Goal: Find specific page/section: Find specific page/section

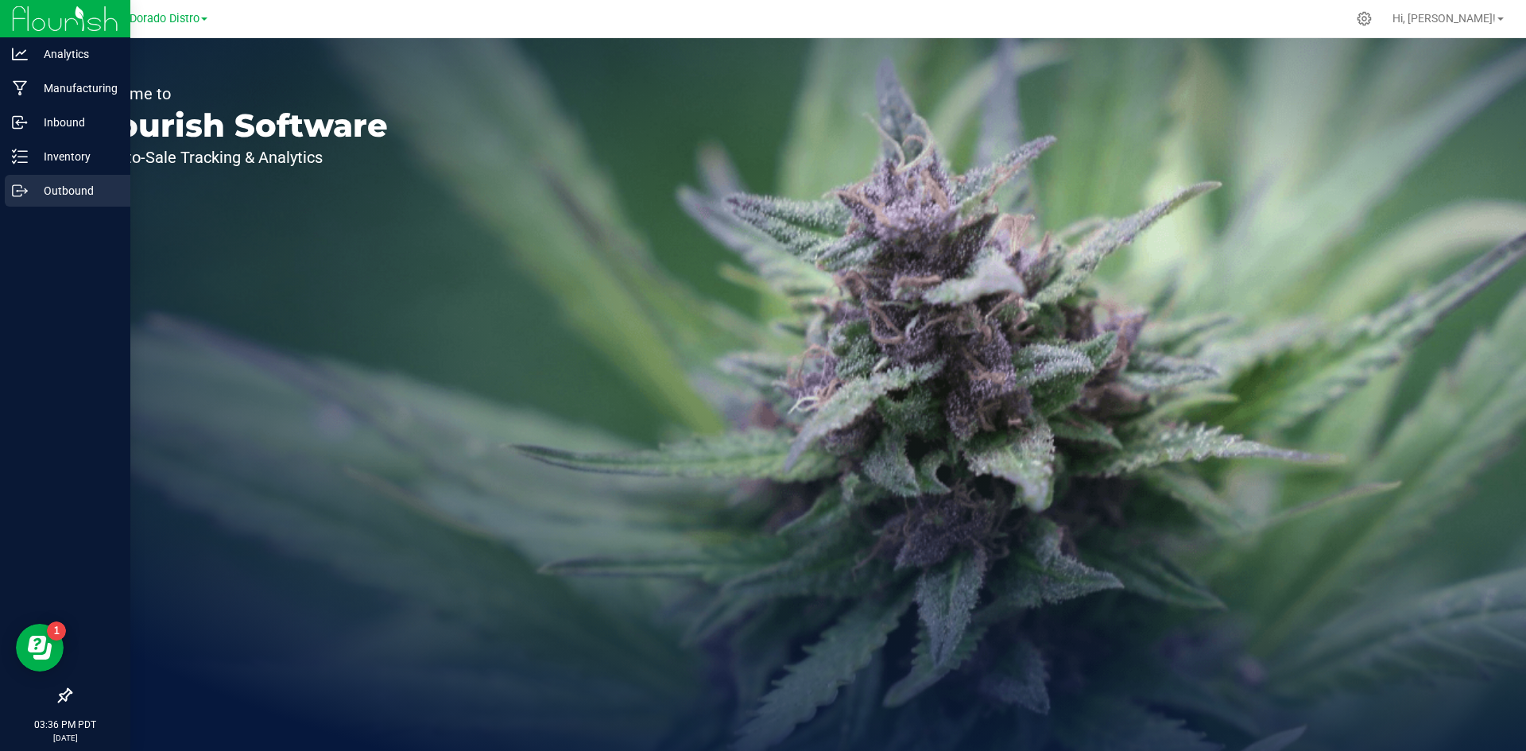
click at [37, 185] on p "Outbound" at bounding box center [75, 190] width 95 height 19
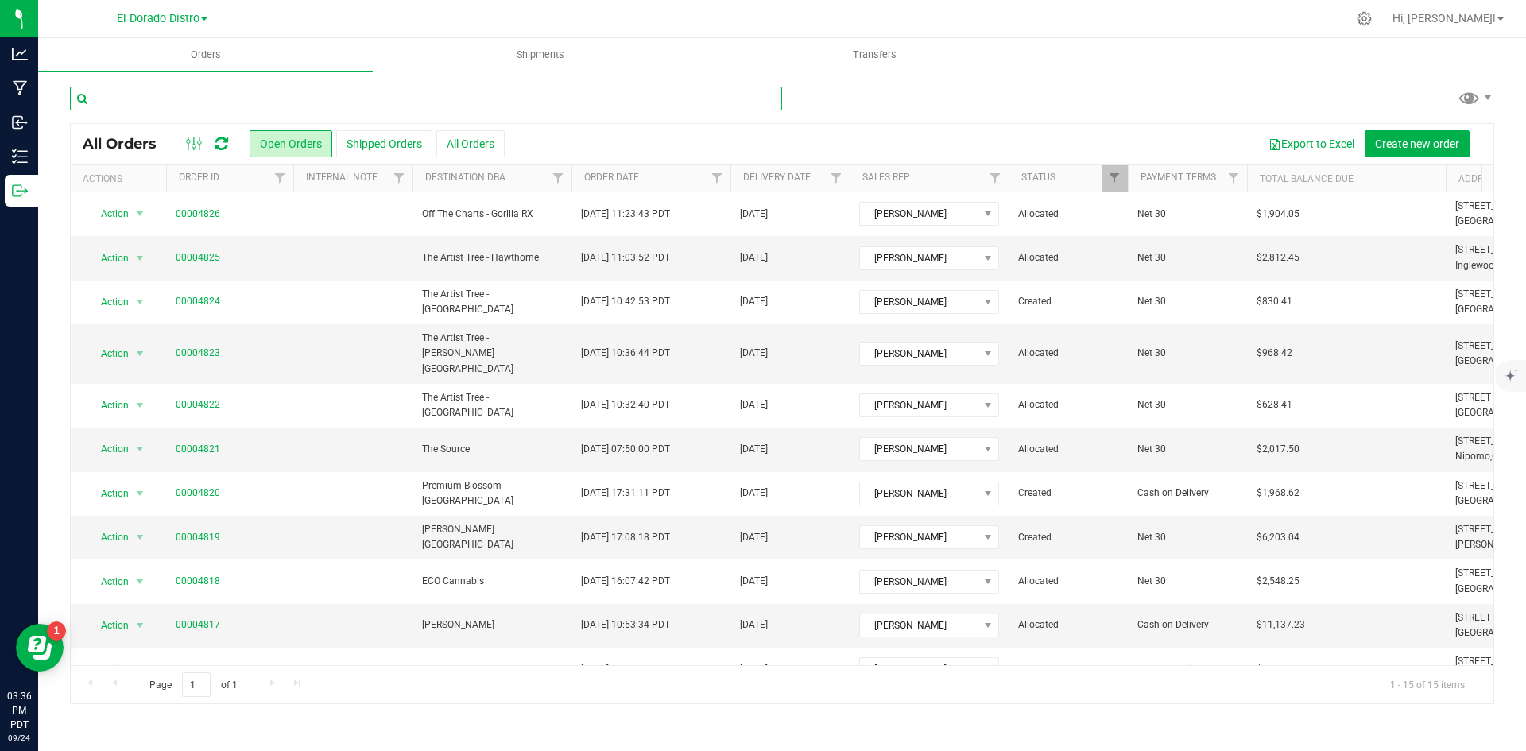
click at [248, 94] on input "text" at bounding box center [426, 99] width 712 height 24
type input "c10-0000034"
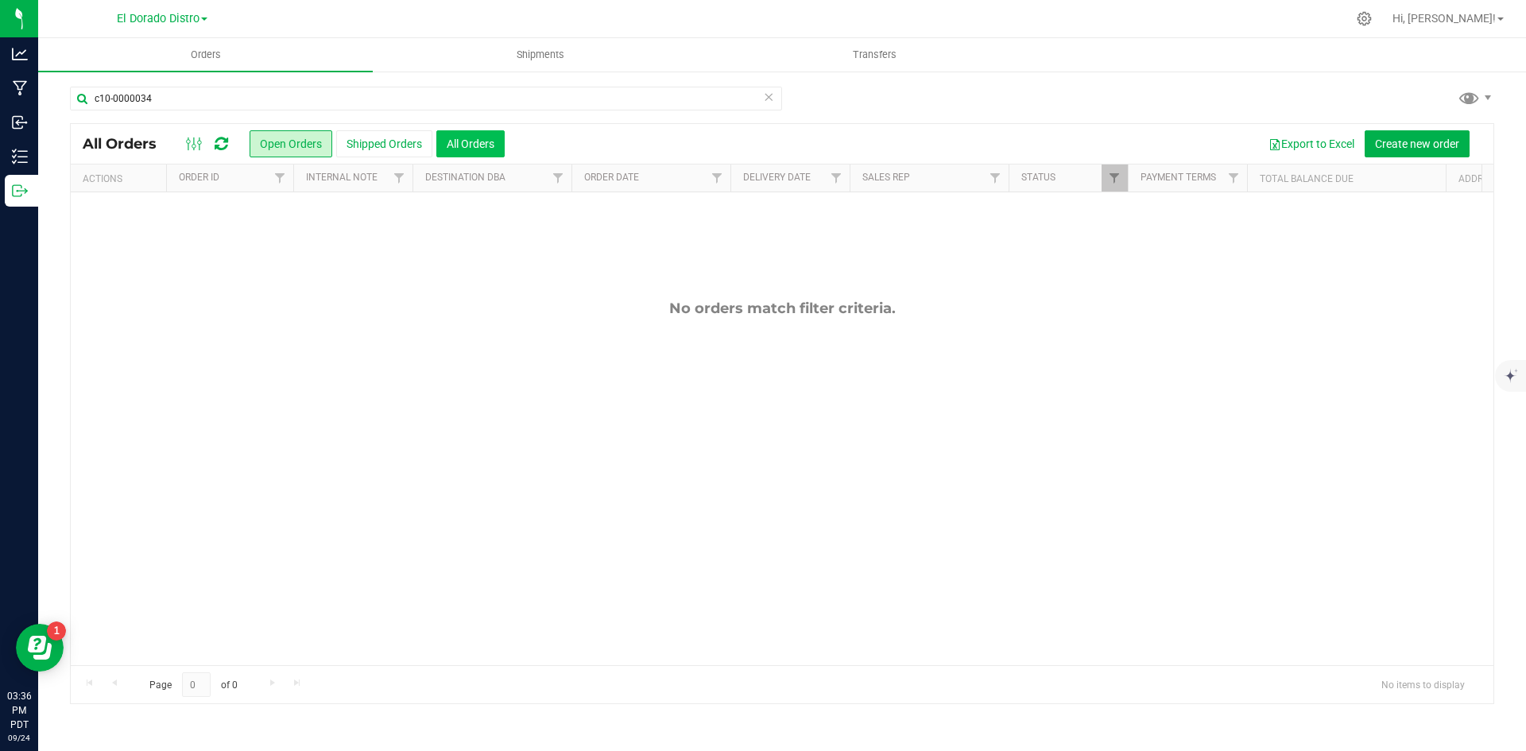
click at [496, 141] on button "All Orders" at bounding box center [470, 143] width 68 height 27
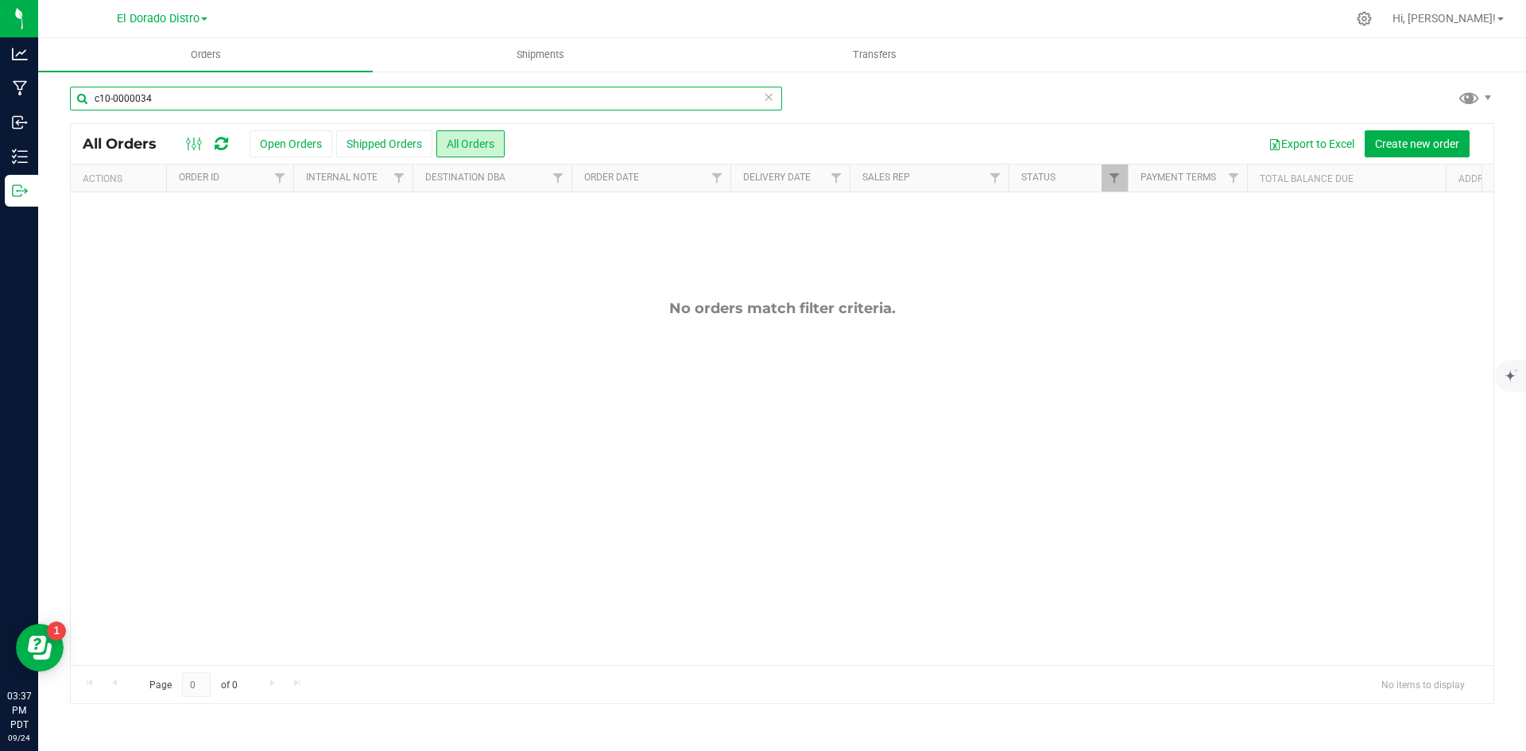
click at [168, 91] on input "c10-0000034" at bounding box center [426, 99] width 712 height 24
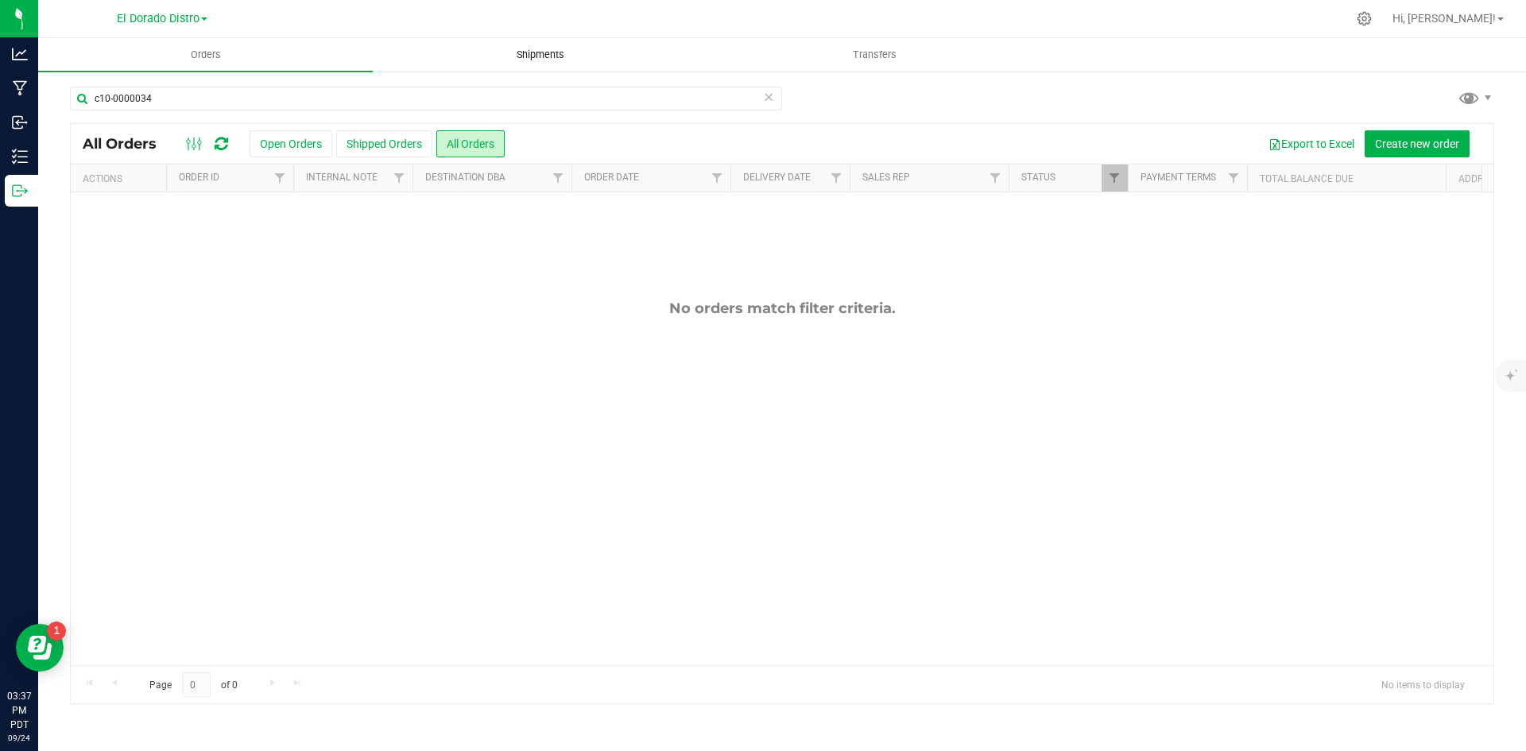
click at [544, 48] on span "Shipments" at bounding box center [540, 55] width 91 height 14
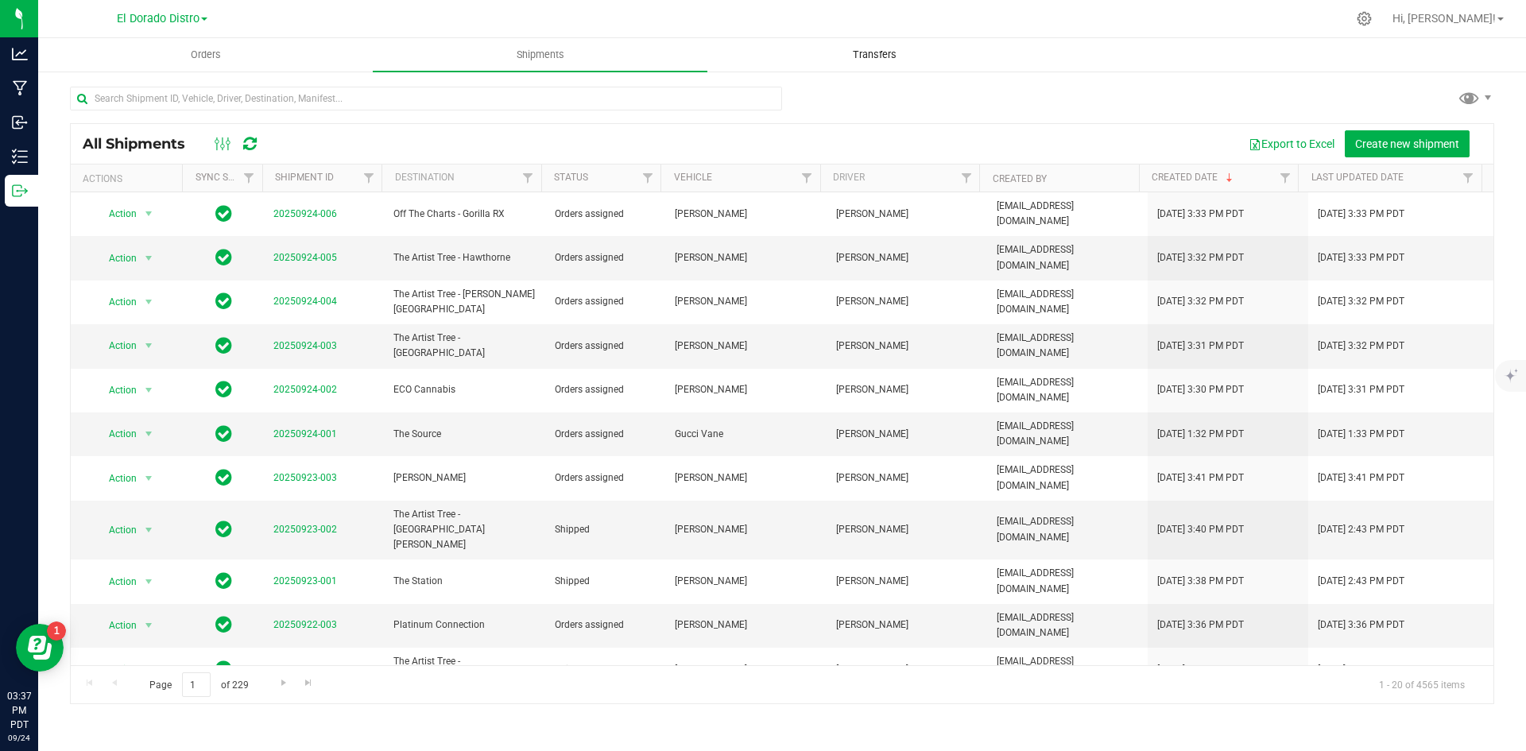
click at [942, 47] on uib-tab-heading "Transfers" at bounding box center [874, 55] width 333 height 32
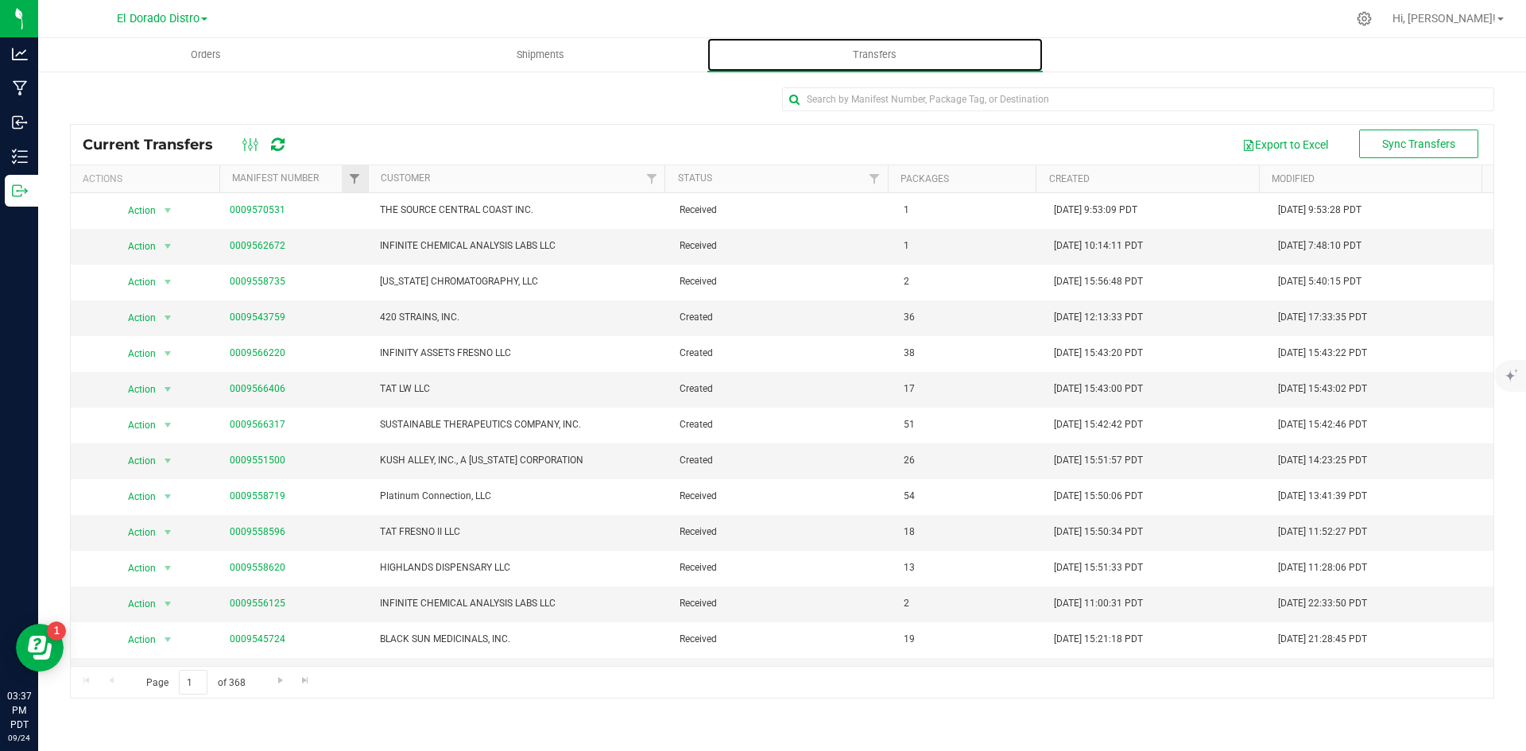
click at [367, 178] on div at bounding box center [367, 179] width 7 height 28
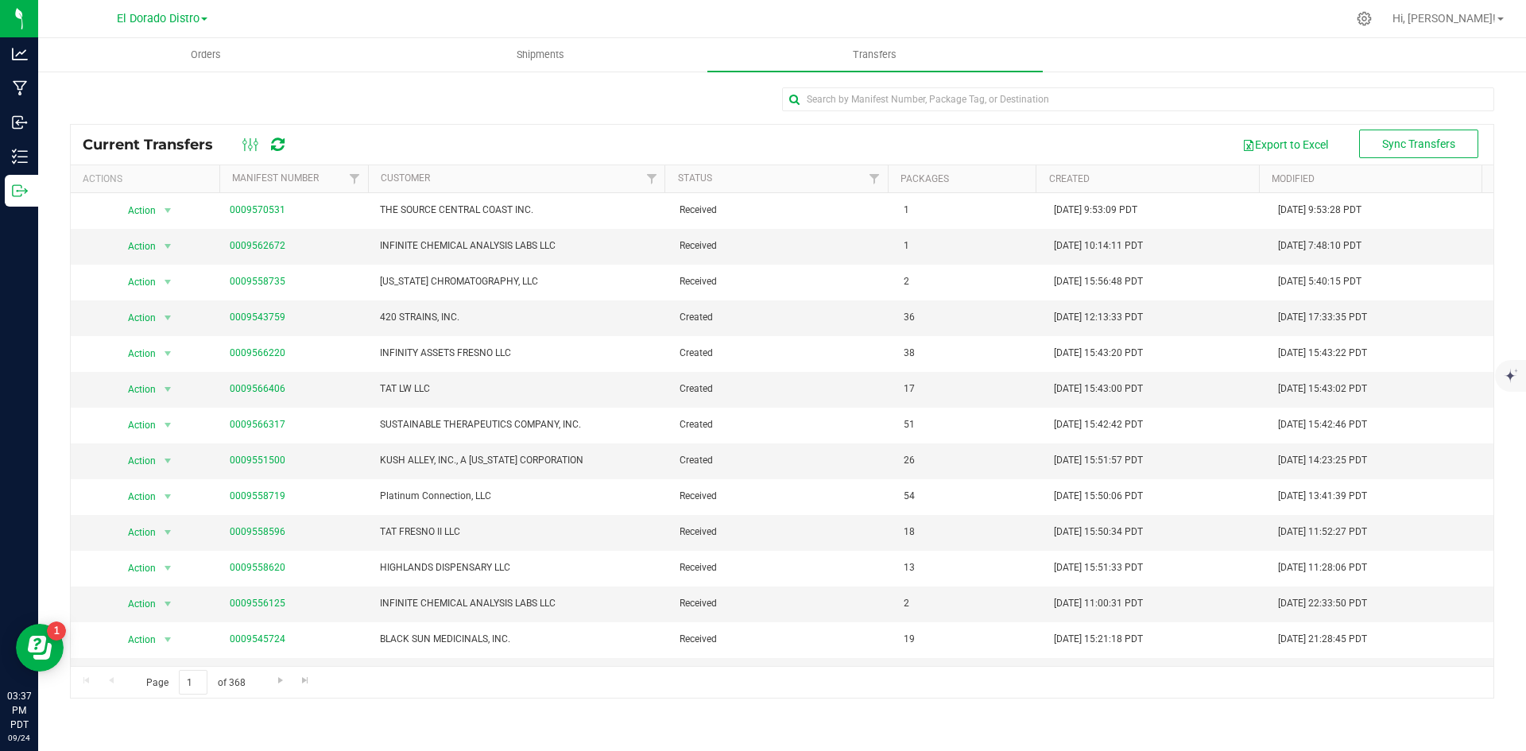
click at [447, 176] on th "Customer" at bounding box center [516, 179] width 297 height 28
click at [443, 177] on span at bounding box center [442, 178] width 13 height 13
click at [440, 179] on span at bounding box center [442, 178] width 13 height 13
click at [905, 95] on input "text" at bounding box center [1138, 99] width 712 height 24
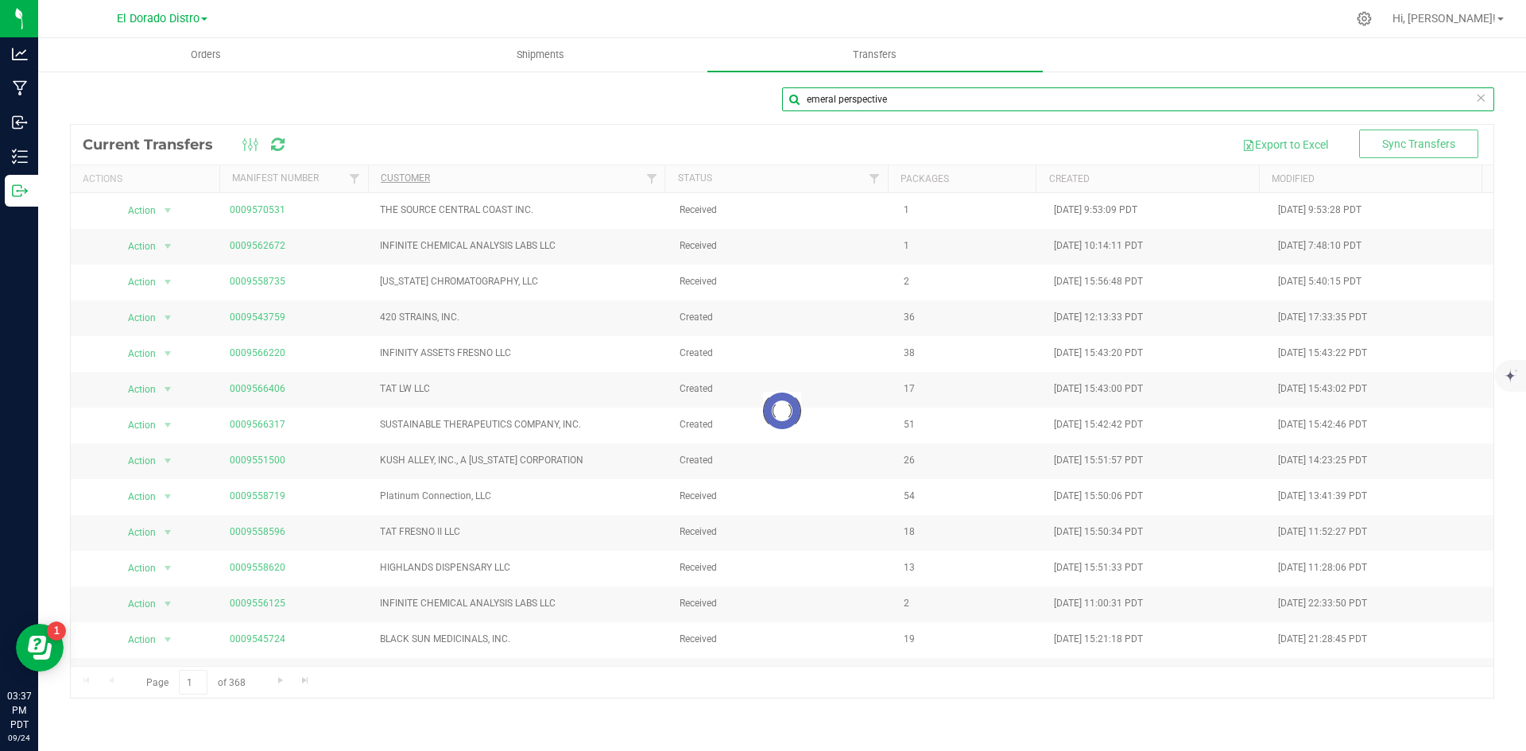
click at [836, 101] on input "emeral perspective" at bounding box center [1138, 99] width 712 height 24
type input "emerald perspective"
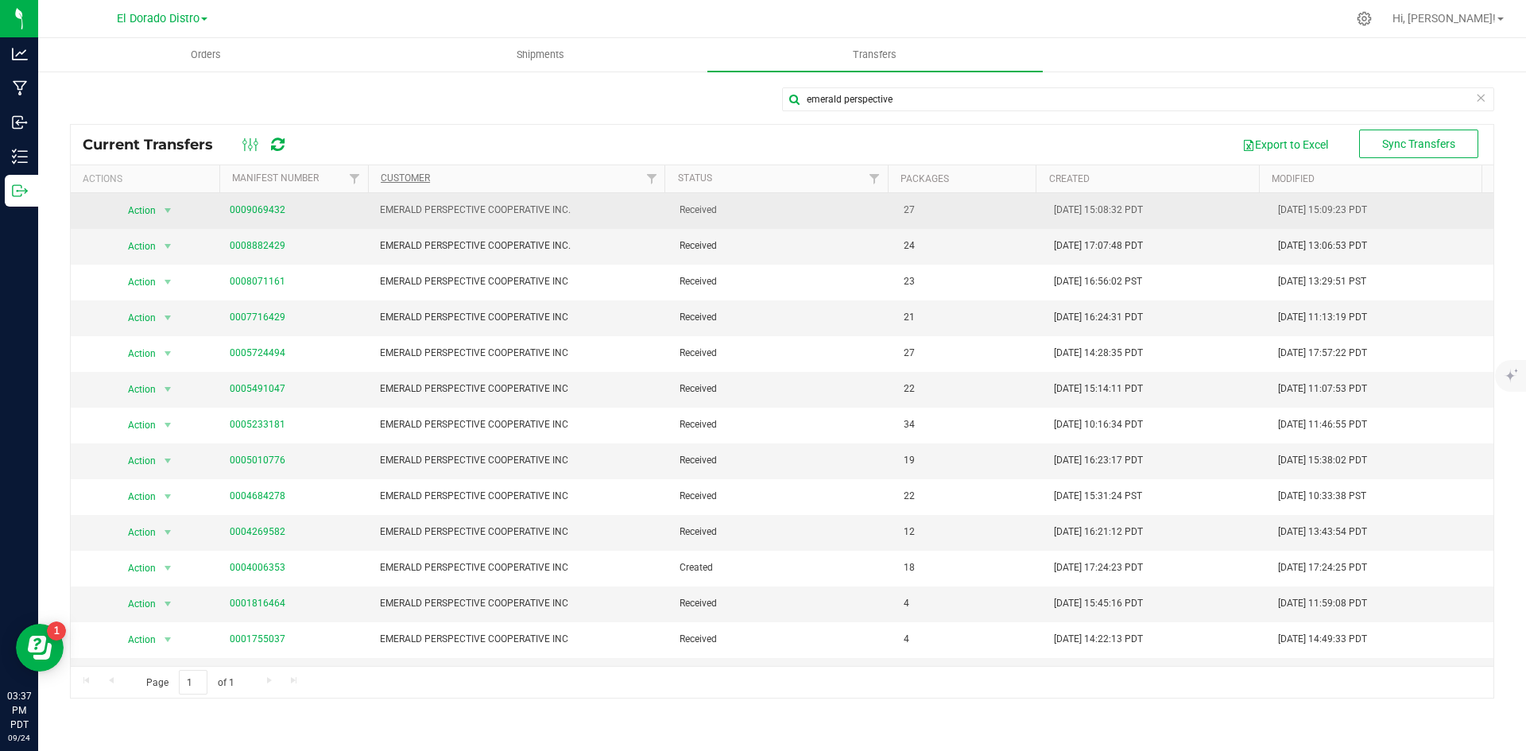
click at [238, 206] on link "0009069432" at bounding box center [258, 209] width 56 height 11
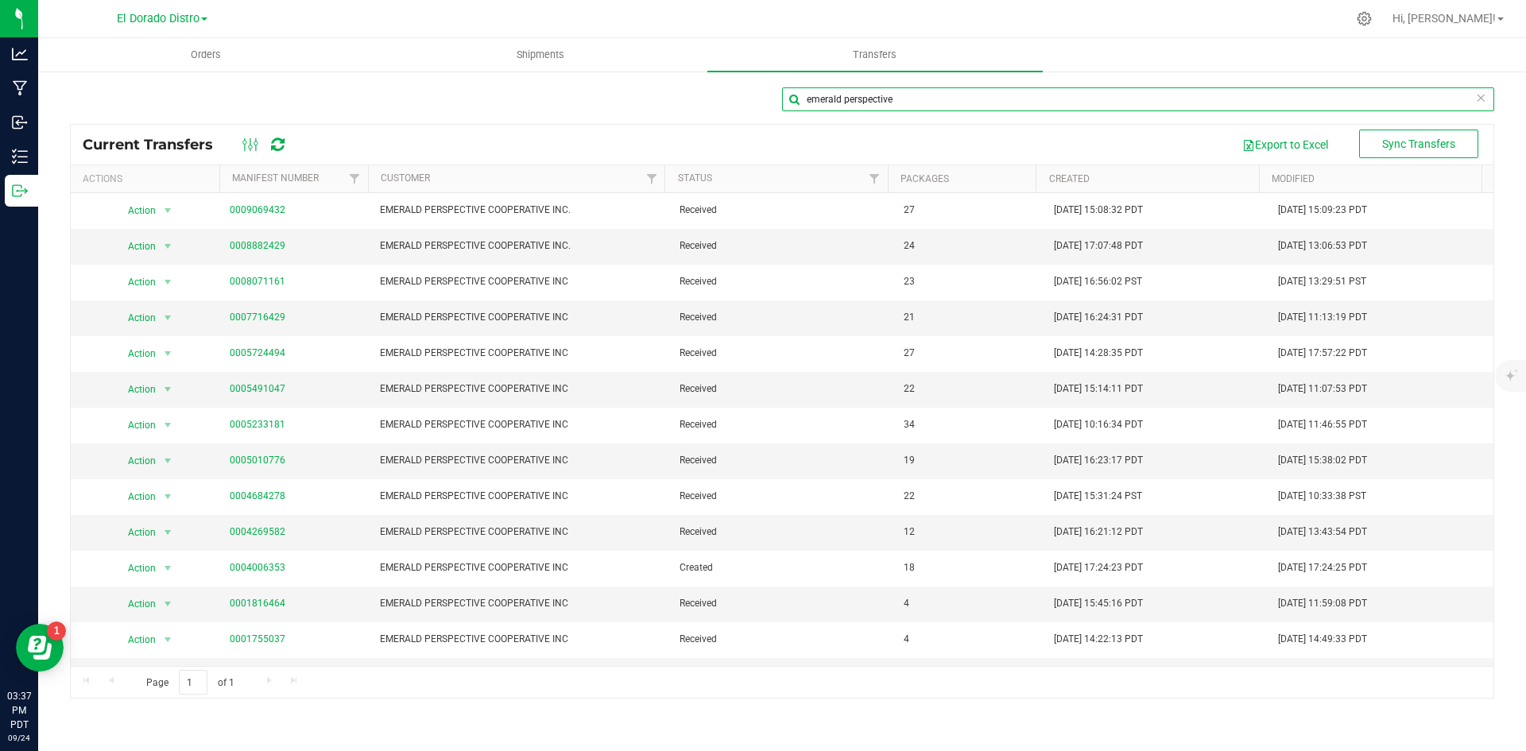
drag, startPoint x: 974, startPoint y: 90, endPoint x: 163, endPoint y: 86, distance: 811.6
click at [162, 87] on div "emerald perspective Current Transfers Export to Excel Actions Manifest Number C…" at bounding box center [782, 393] width 1424 height 612
type input "c10-0000052"
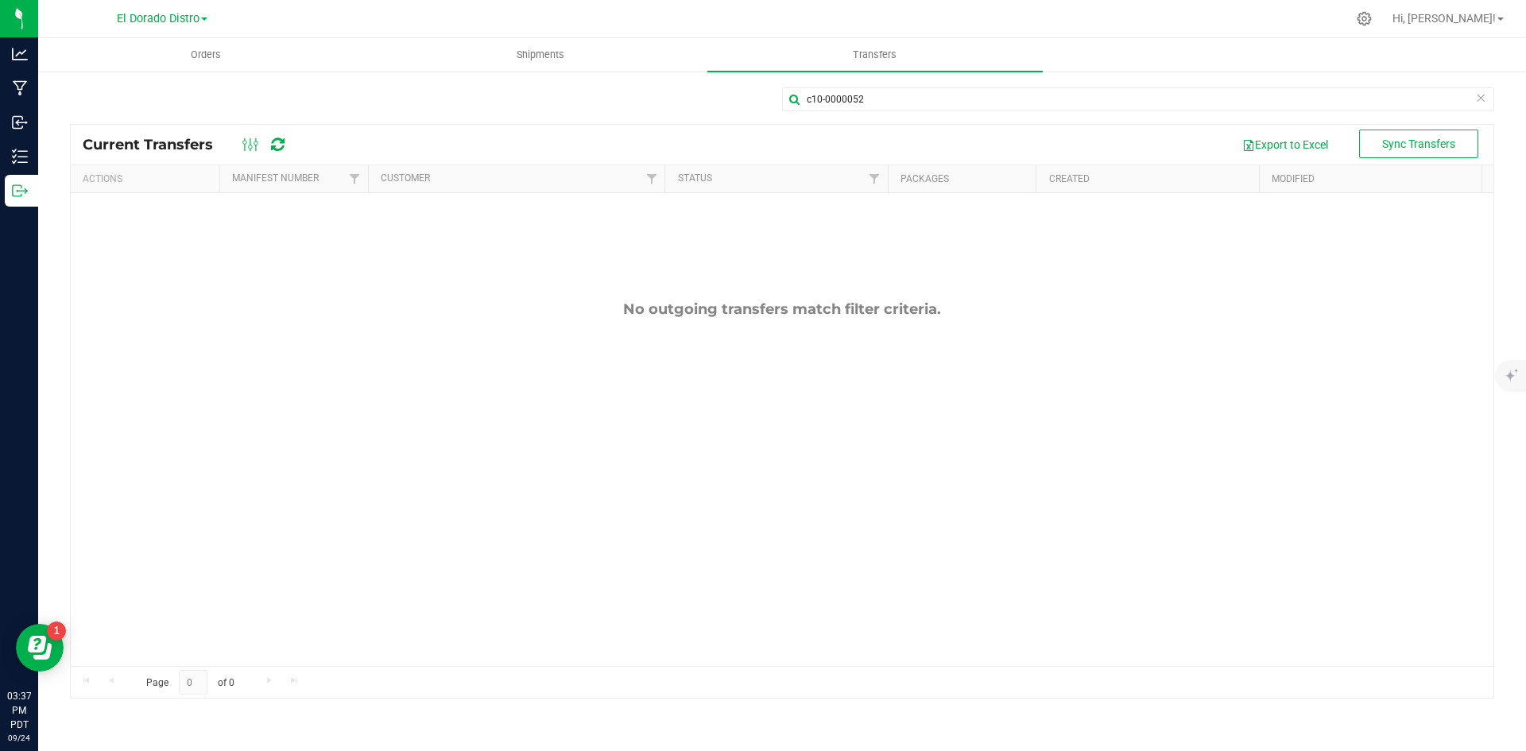
click at [558, 87] on div "c10-0000052" at bounding box center [782, 105] width 1424 height 37
click at [539, 55] on span "Shipments" at bounding box center [540, 55] width 91 height 14
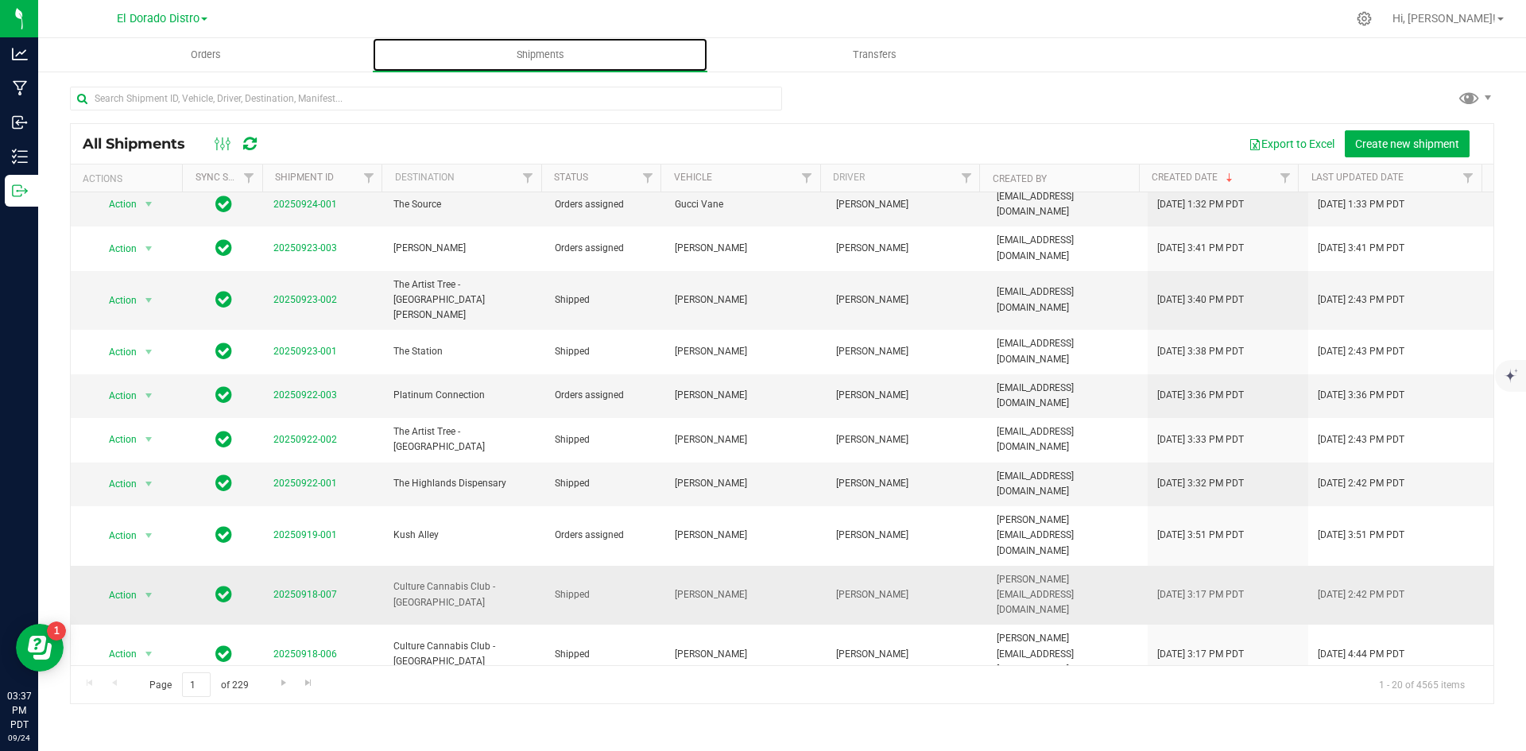
scroll to position [266, 0]
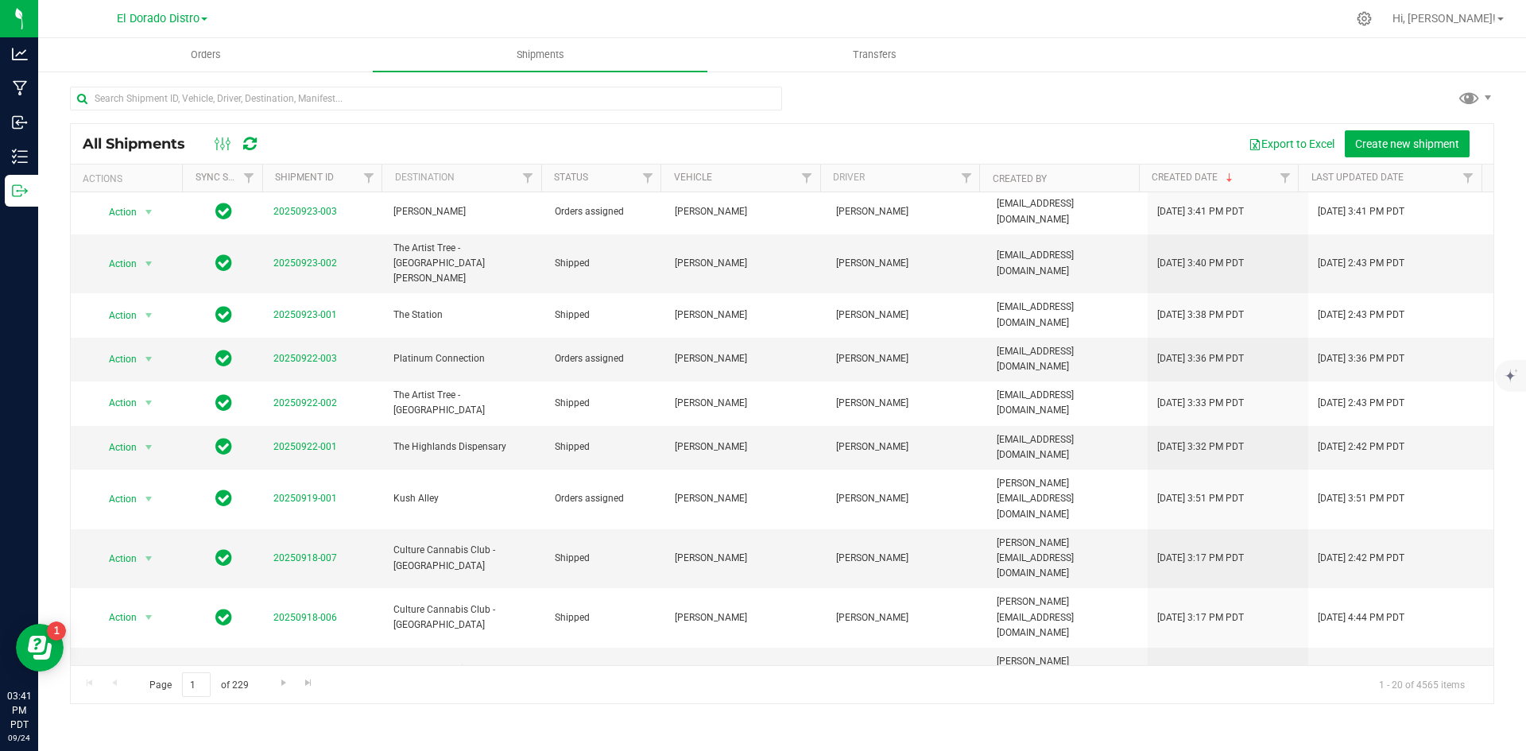
drag, startPoint x: 355, startPoint y: 8, endPoint x: 343, endPoint y: 1, distance: 13.9
click at [354, 8] on div at bounding box center [816, 18] width 1062 height 31
drag, startPoint x: 797, startPoint y: 95, endPoint x: 785, endPoint y: 104, distance: 14.8
click at [797, 95] on div at bounding box center [782, 105] width 1424 height 37
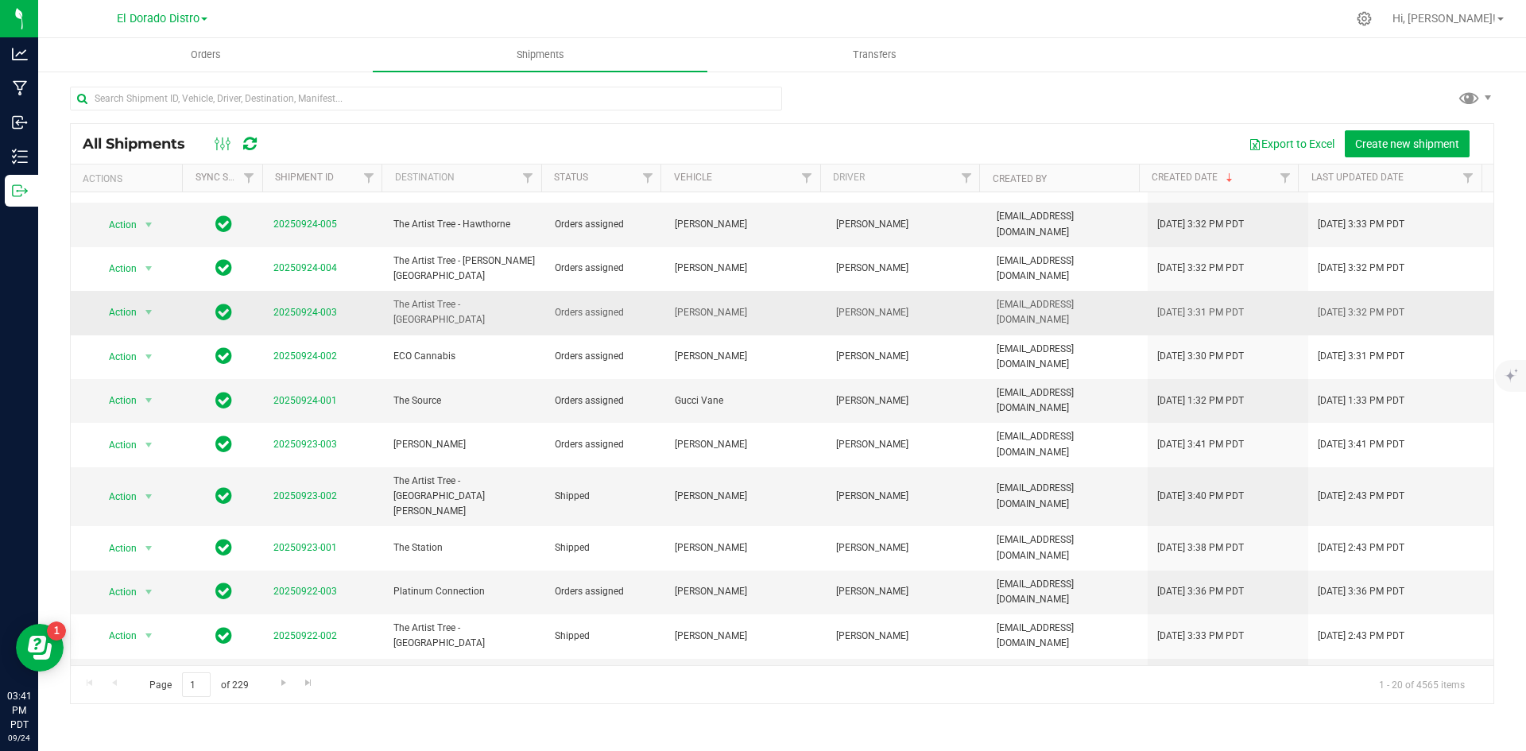
scroll to position [0, 0]
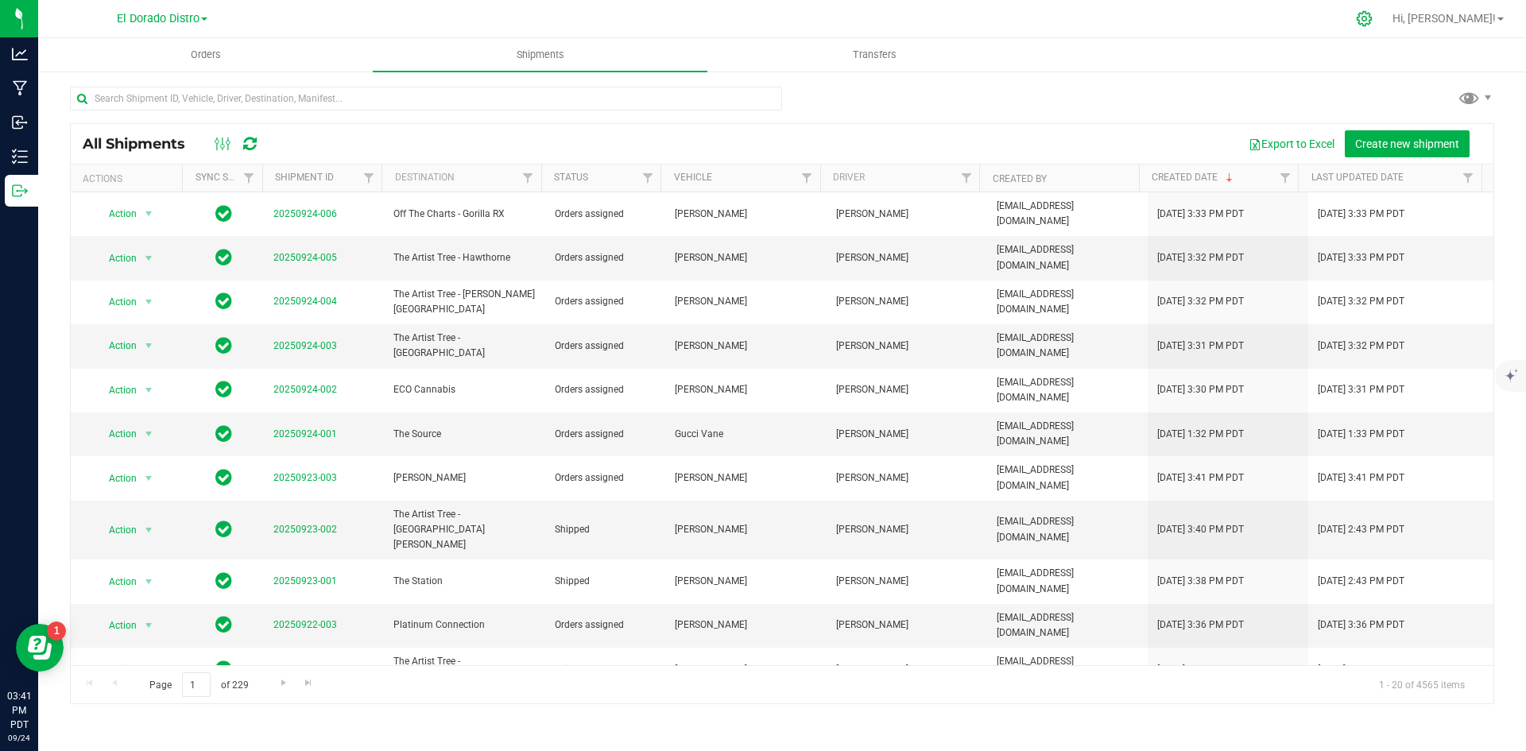
click at [1372, 17] on icon at bounding box center [1364, 18] width 15 height 15
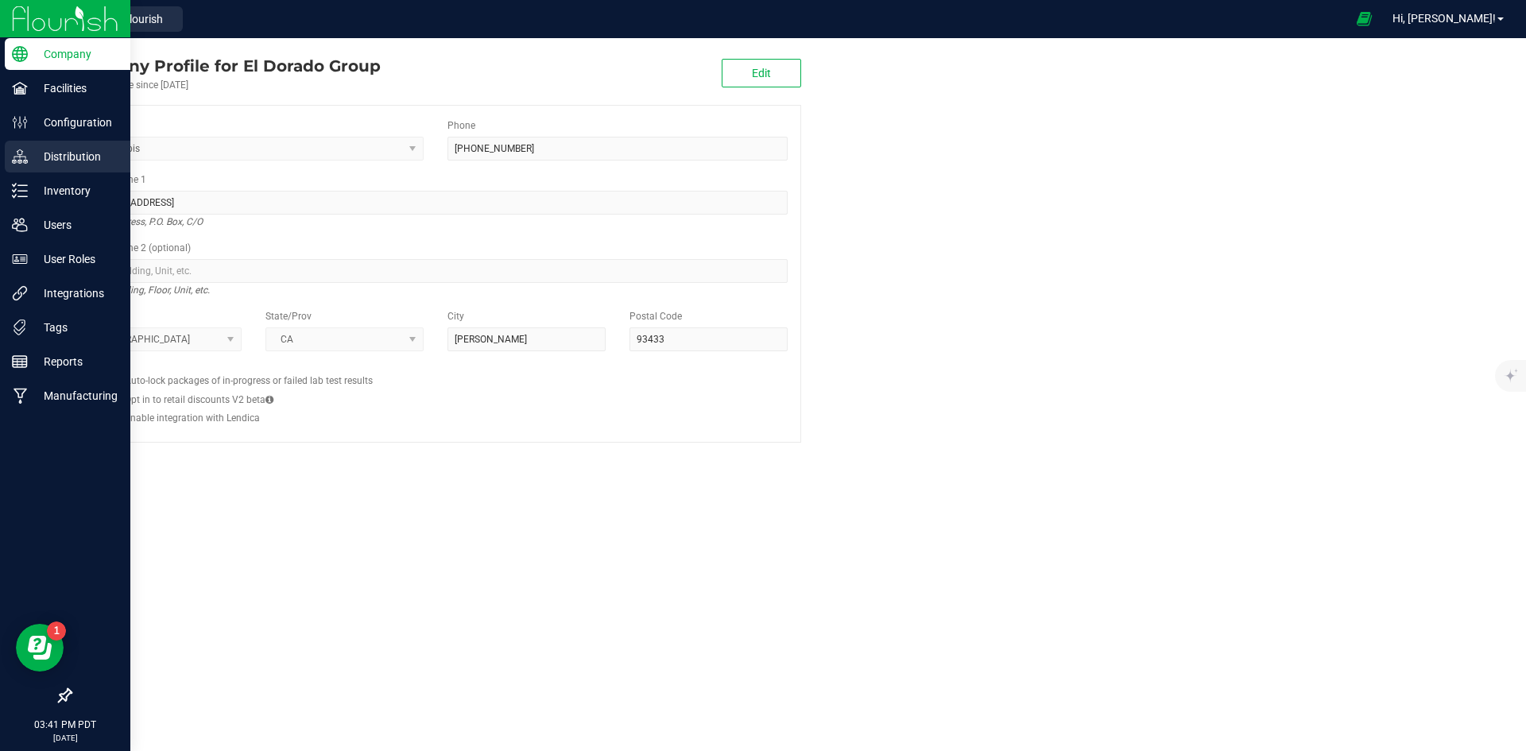
click at [67, 159] on p "Distribution" at bounding box center [75, 156] width 95 height 19
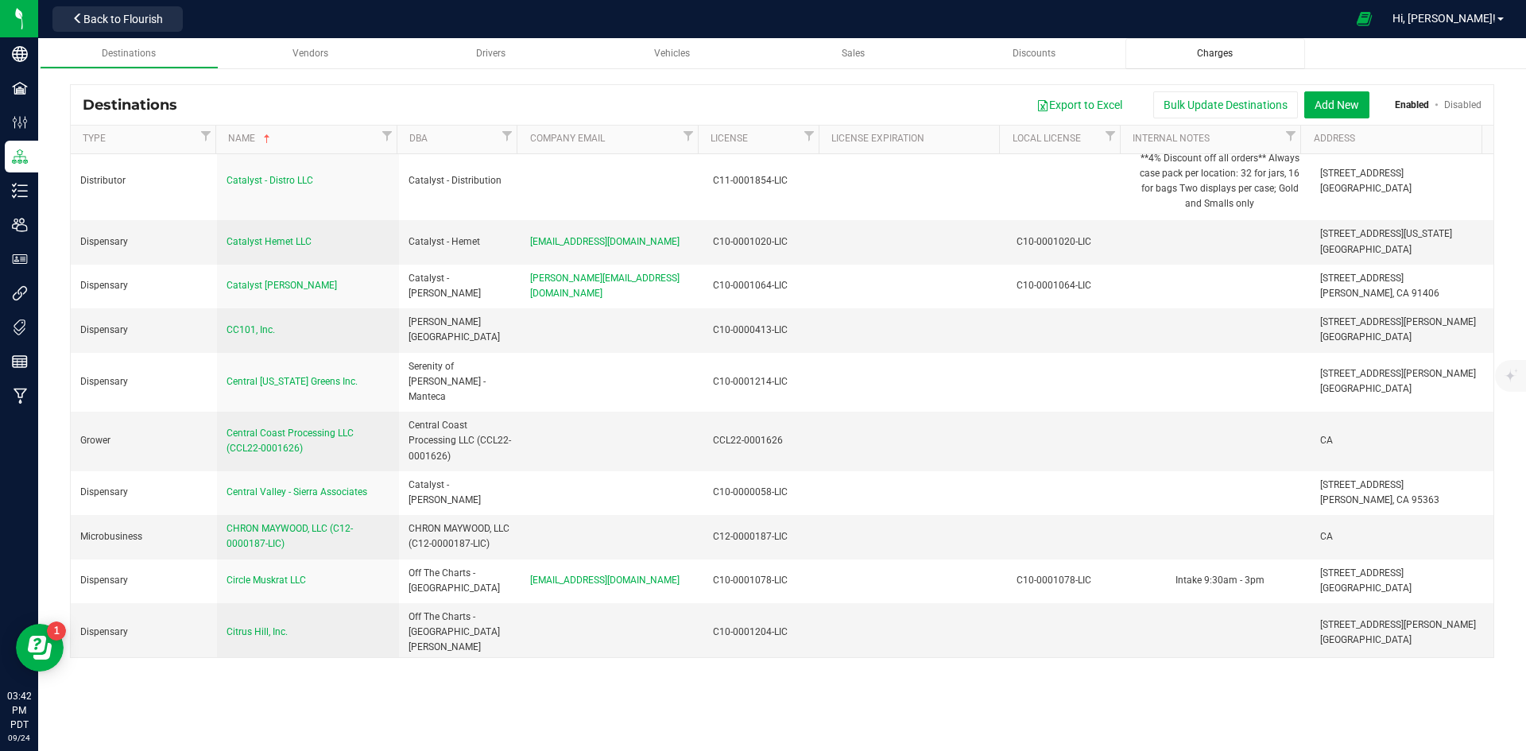
scroll to position [7327, 0]
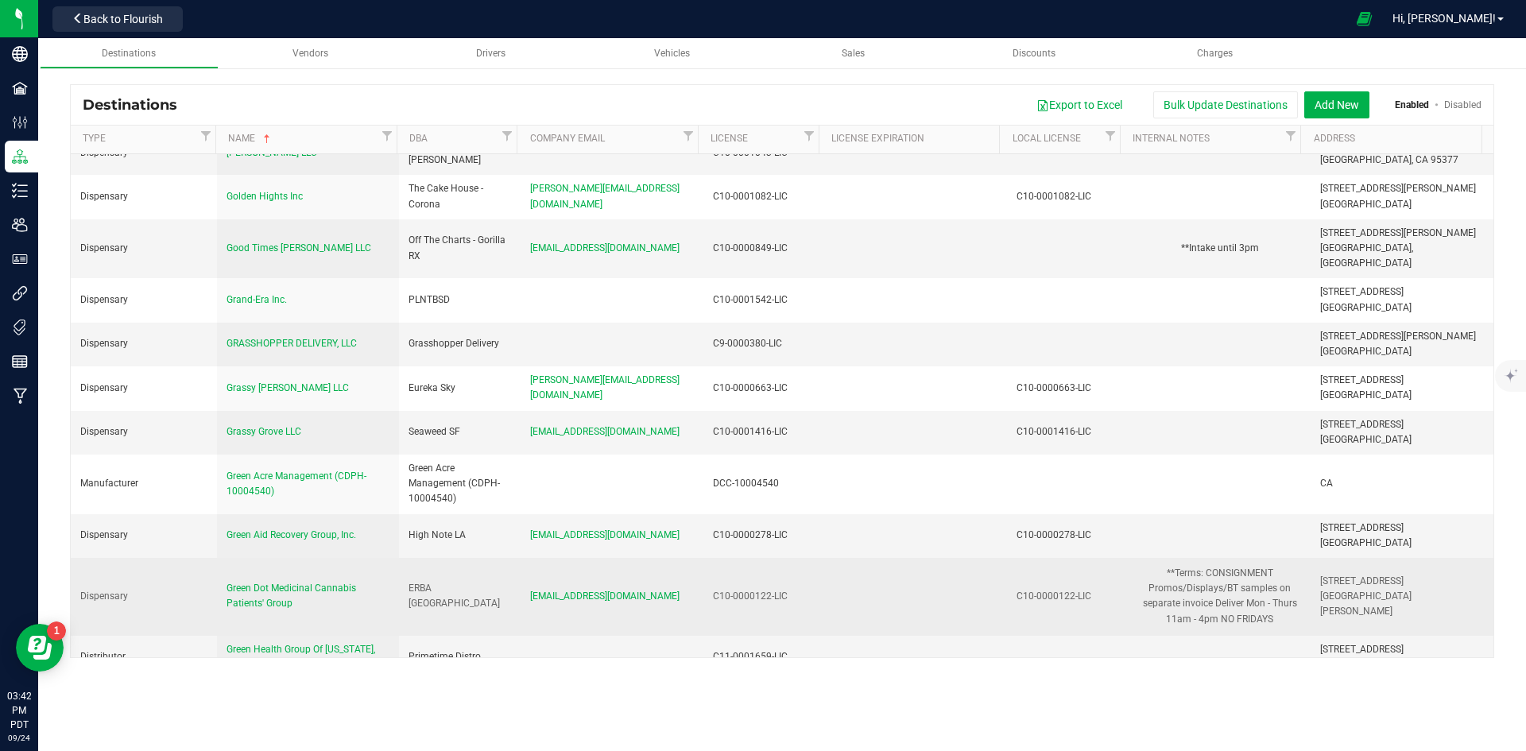
drag, startPoint x: 236, startPoint y: 400, endPoint x: 252, endPoint y: 420, distance: 26.1
click at [266, 558] on td "Green Dot Medicinal Cannabis Patients' Group" at bounding box center [308, 597] width 182 height 78
drag, startPoint x: 225, startPoint y: 396, endPoint x: 331, endPoint y: 420, distance: 108.4
click at [331, 581] on div "Green Dot Medicinal Cannabis Patients' Group" at bounding box center [308, 596] width 163 height 30
copy span "Green Dot Medicinal Cannabis Patients' Group"
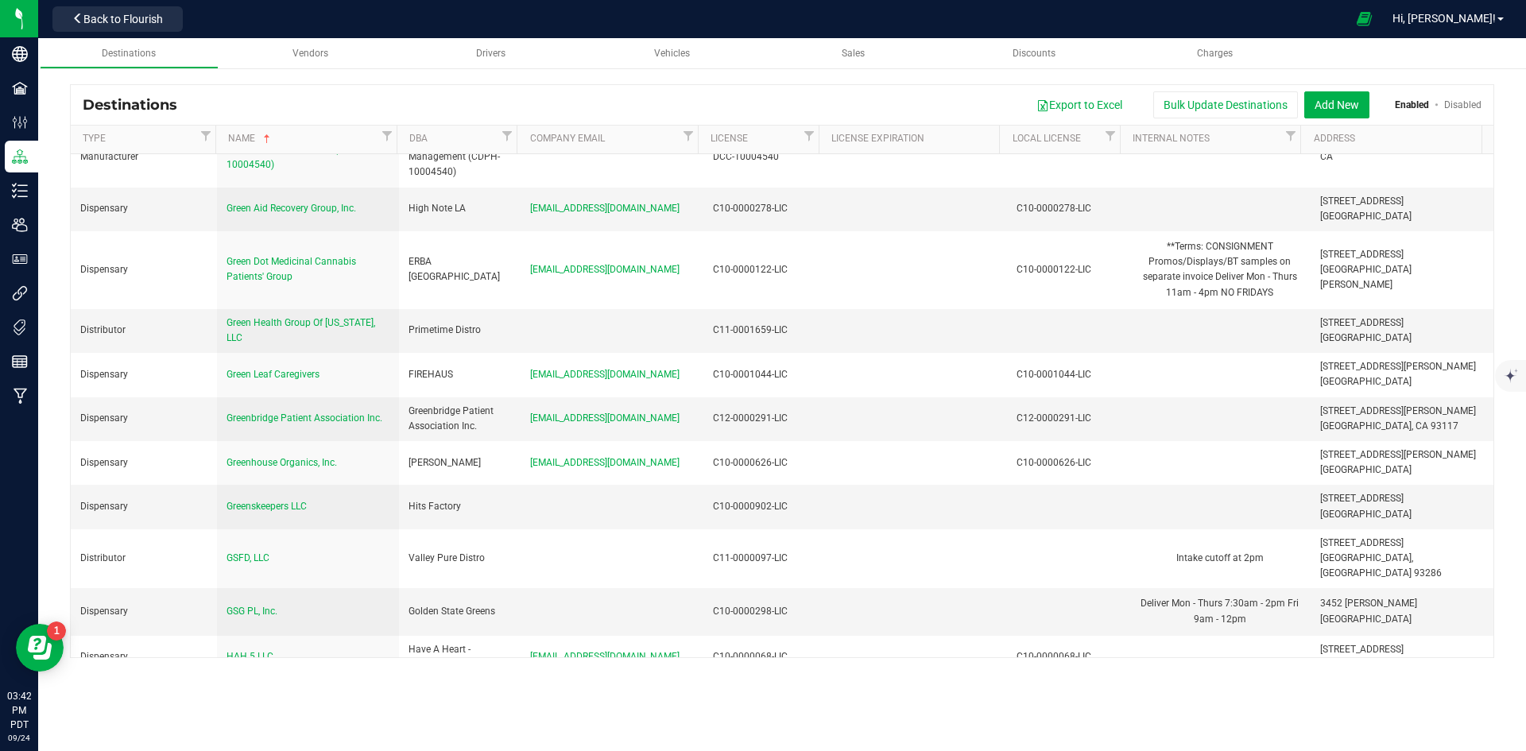
scroll to position [12895, 0]
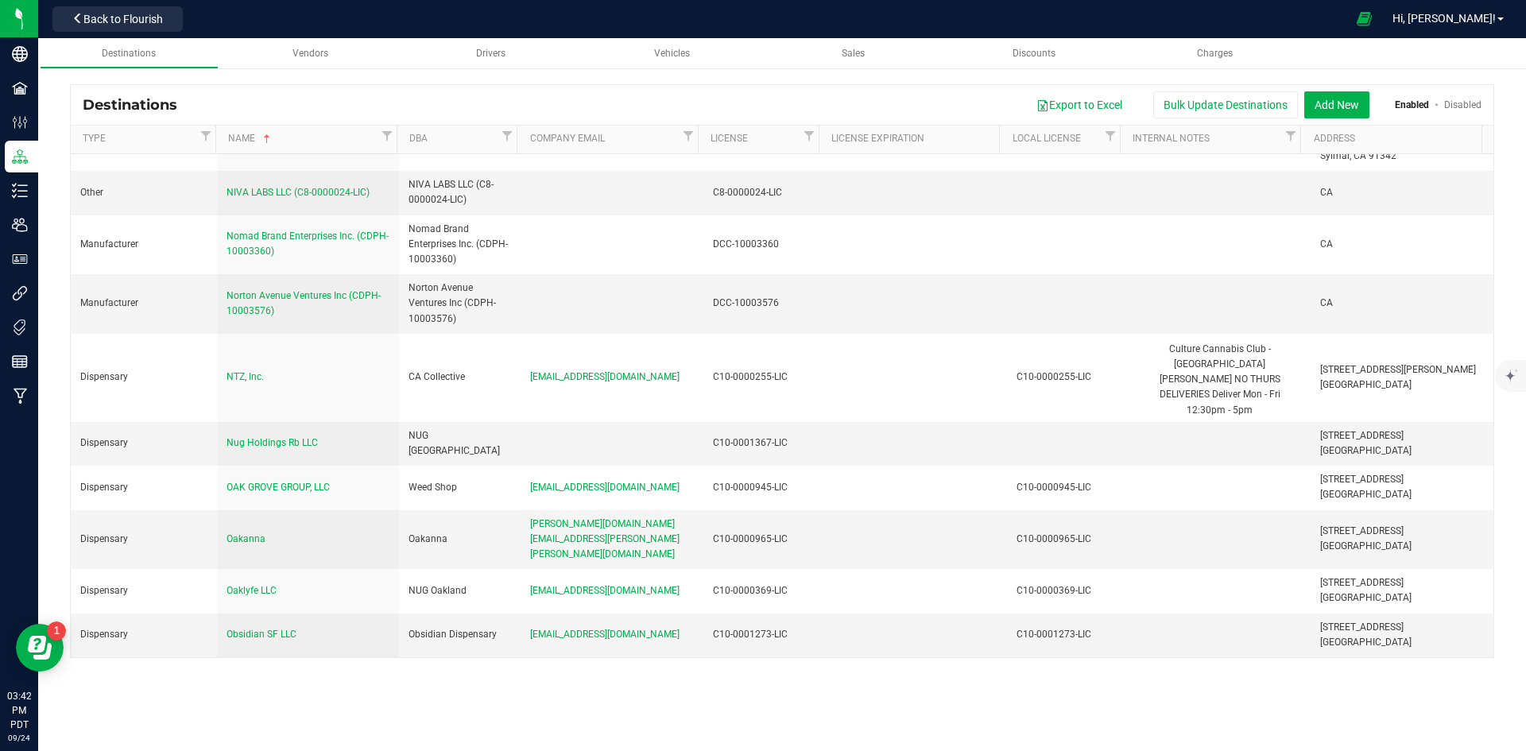
drag, startPoint x: 219, startPoint y: 404, endPoint x: 355, endPoint y: 409, distance: 136.0
drag, startPoint x: 405, startPoint y: 405, endPoint x: 503, endPoint y: 409, distance: 98.6
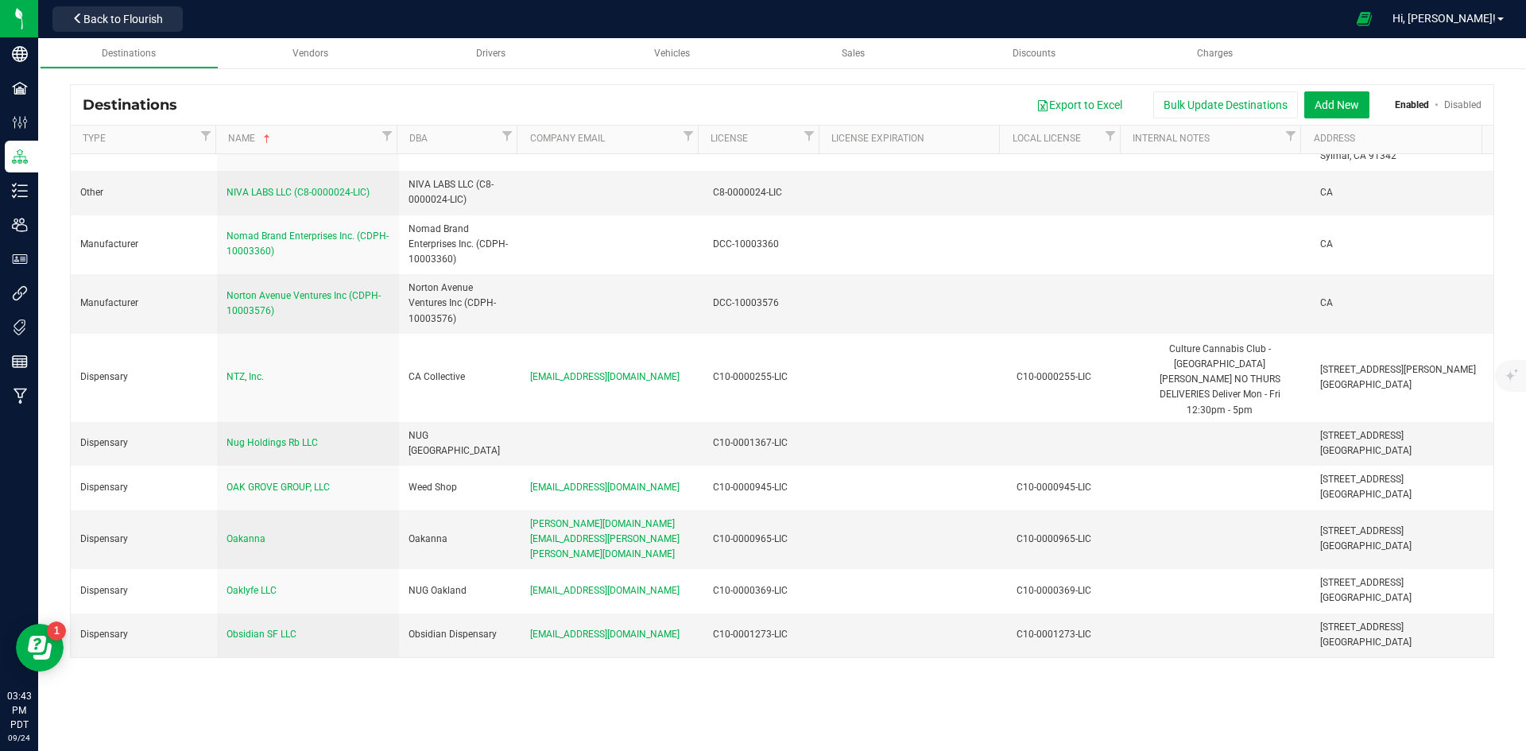
copy div "[GEOGRAPHIC_DATA]"
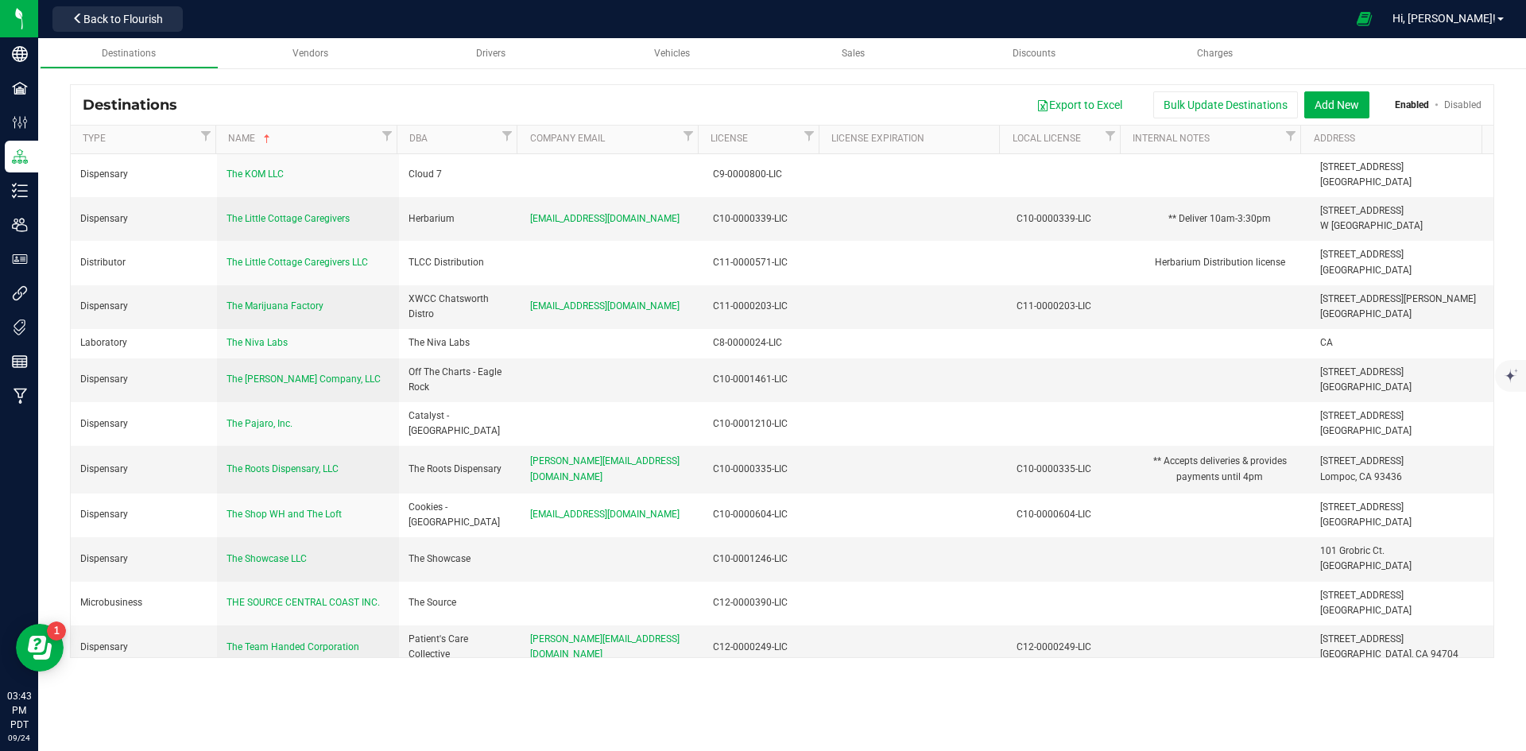
scroll to position [7327, 0]
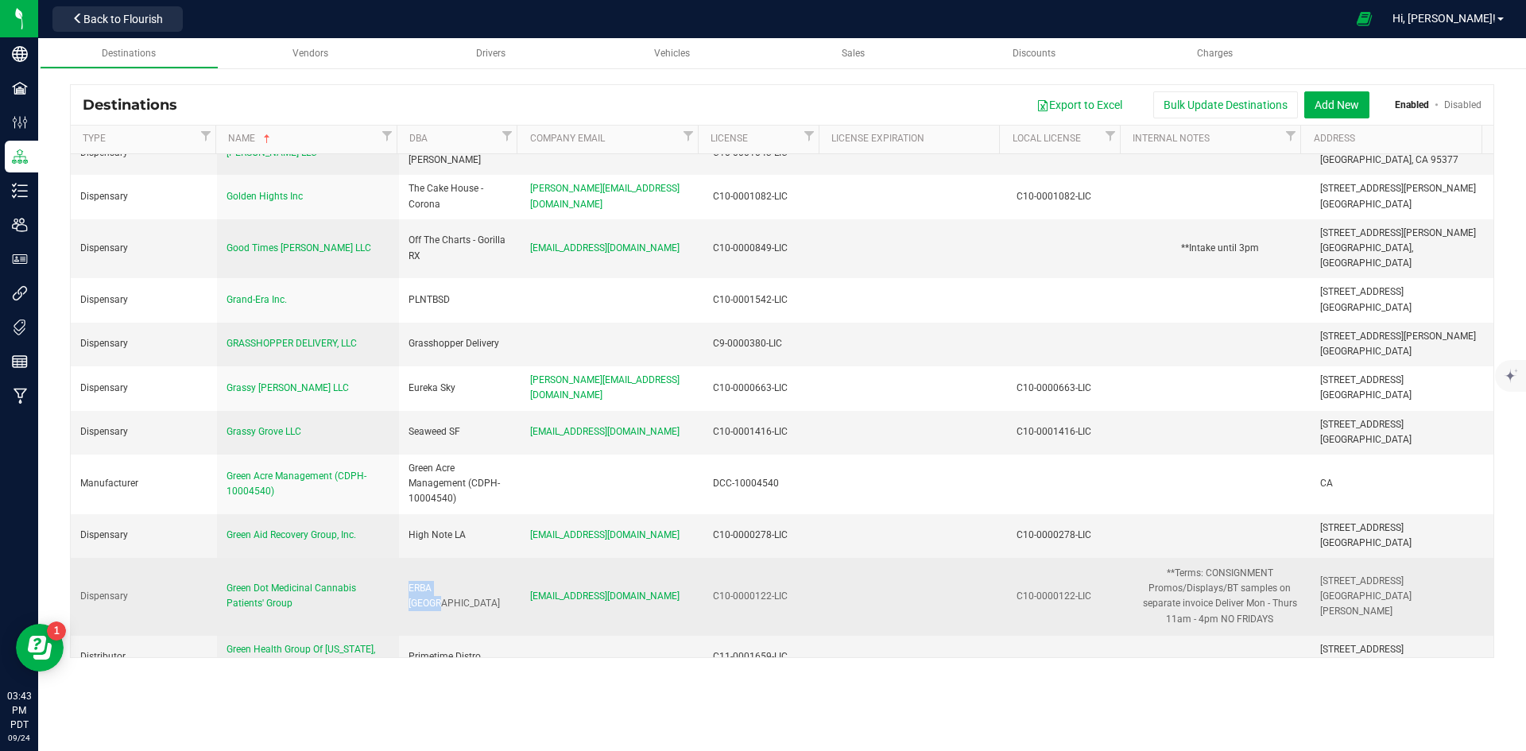
drag, startPoint x: 406, startPoint y: 407, endPoint x: 467, endPoint y: 406, distance: 60.4
click at [467, 581] on div "ERBA [GEOGRAPHIC_DATA]" at bounding box center [460, 596] width 103 height 30
copy div "ERBA [GEOGRAPHIC_DATA]"
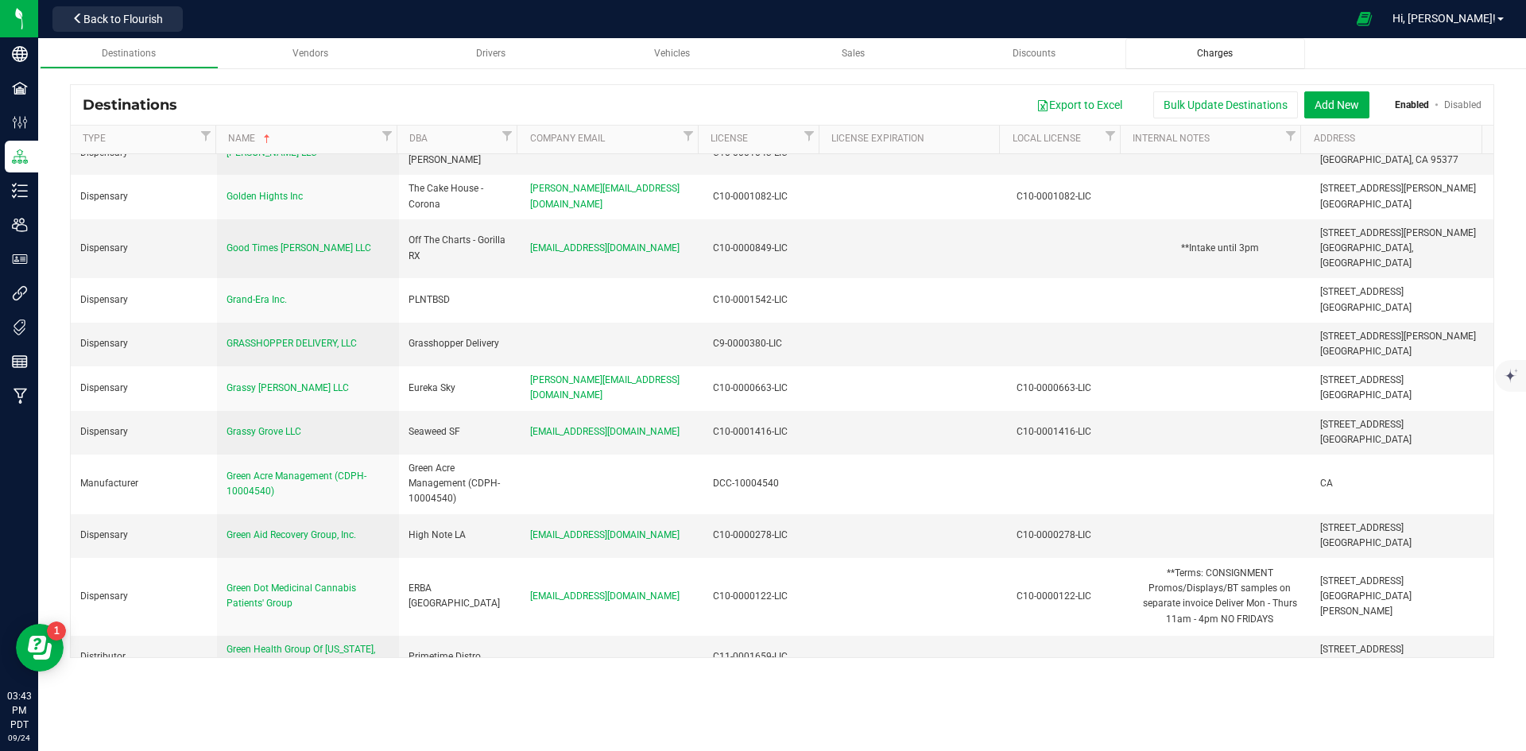
scroll to position [7804, 0]
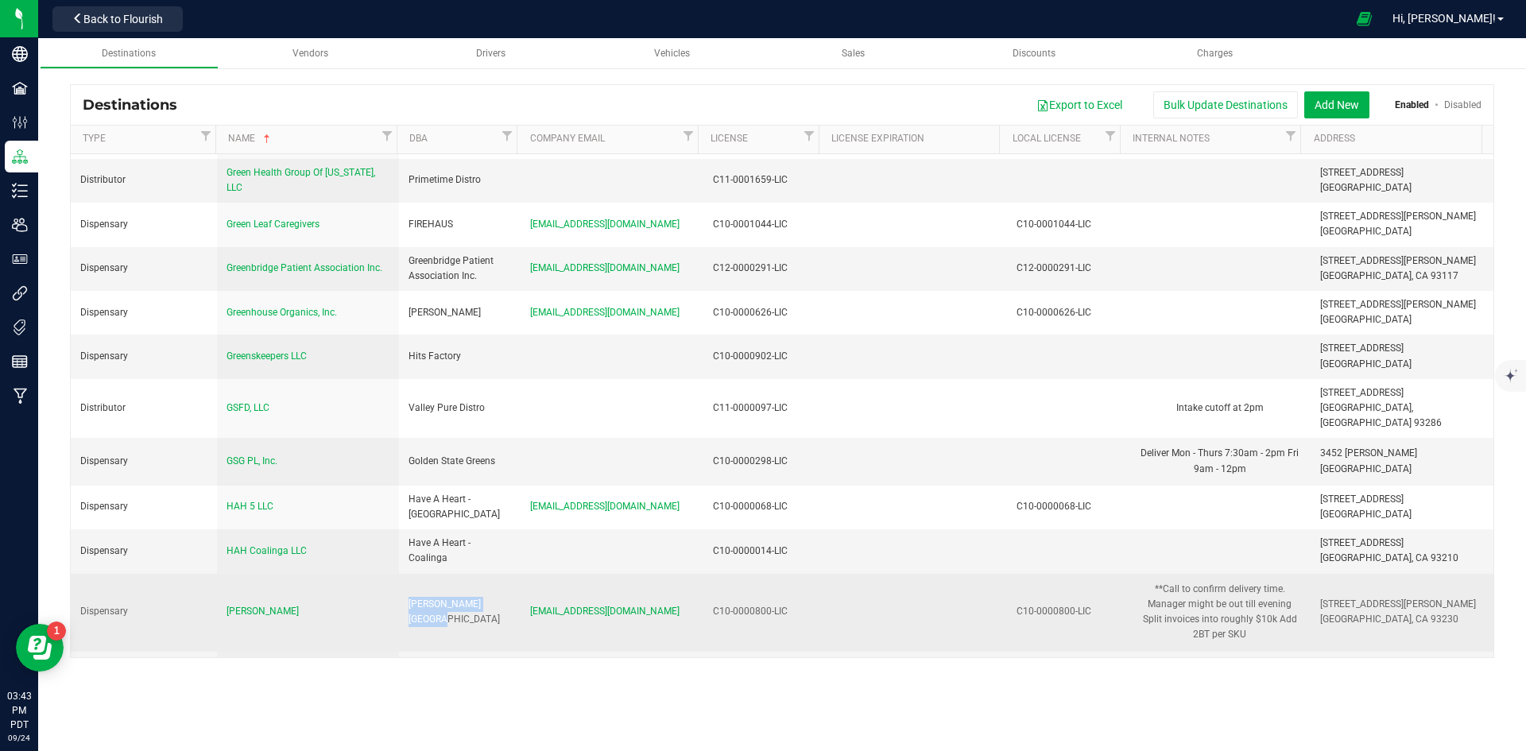
drag, startPoint x: 408, startPoint y: 409, endPoint x: 498, endPoint y: 418, distance: 90.3
click at [498, 574] on td "[PERSON_NAME][GEOGRAPHIC_DATA]" at bounding box center [460, 613] width 122 height 78
copy div "[PERSON_NAME][GEOGRAPHIC_DATA]"
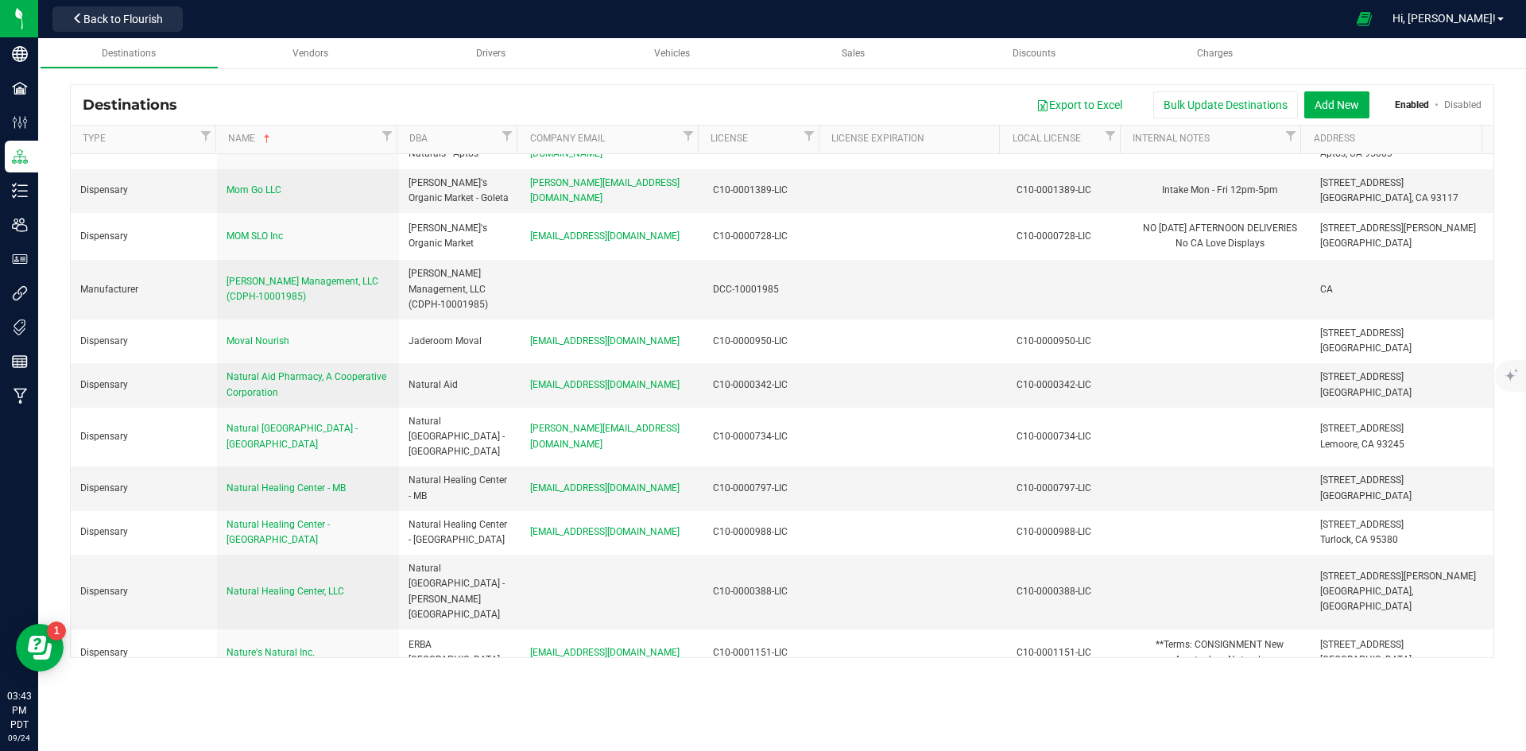
scroll to position [13308, 0]
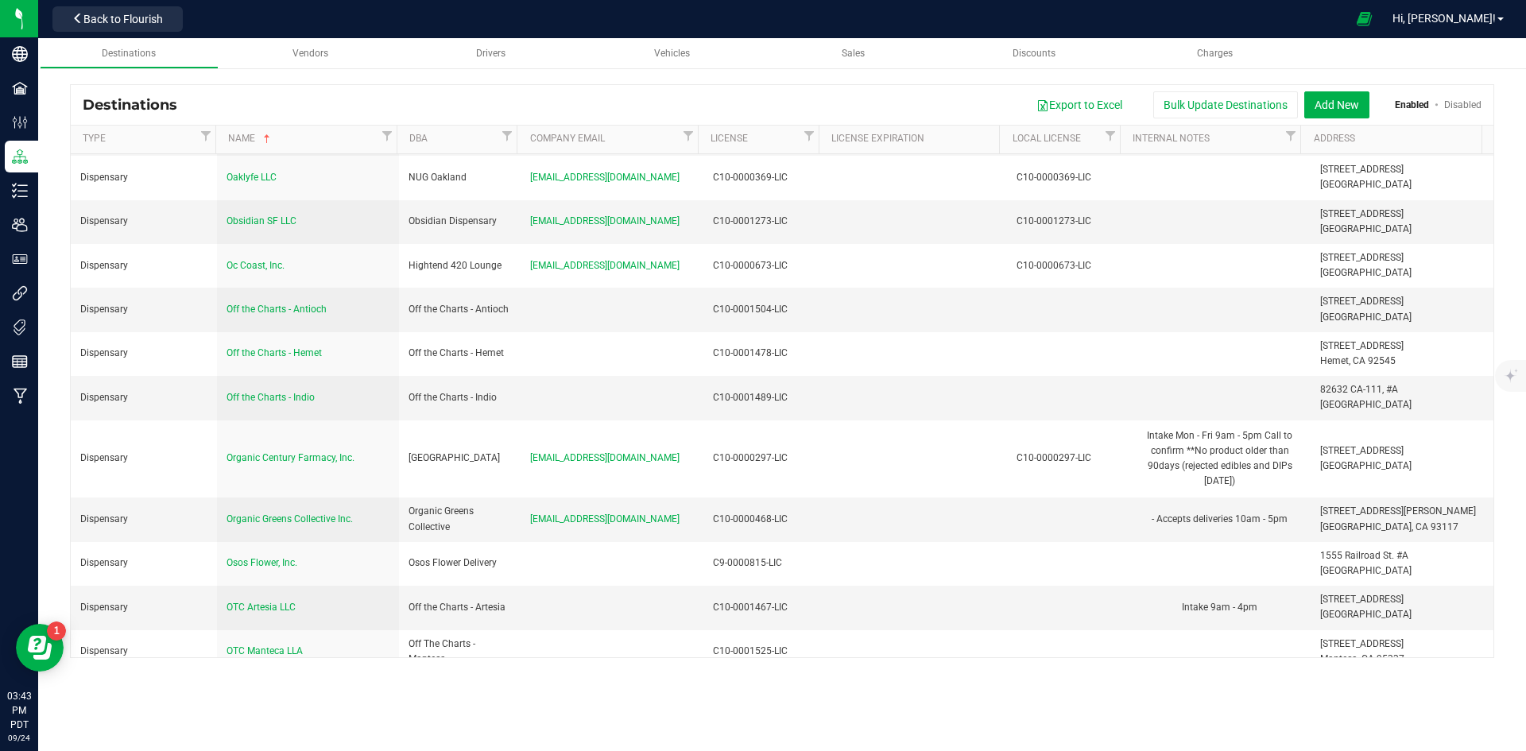
drag, startPoint x: 408, startPoint y: 401, endPoint x: 500, endPoint y: 403, distance: 92.2
copy div "Brentwood Greens"
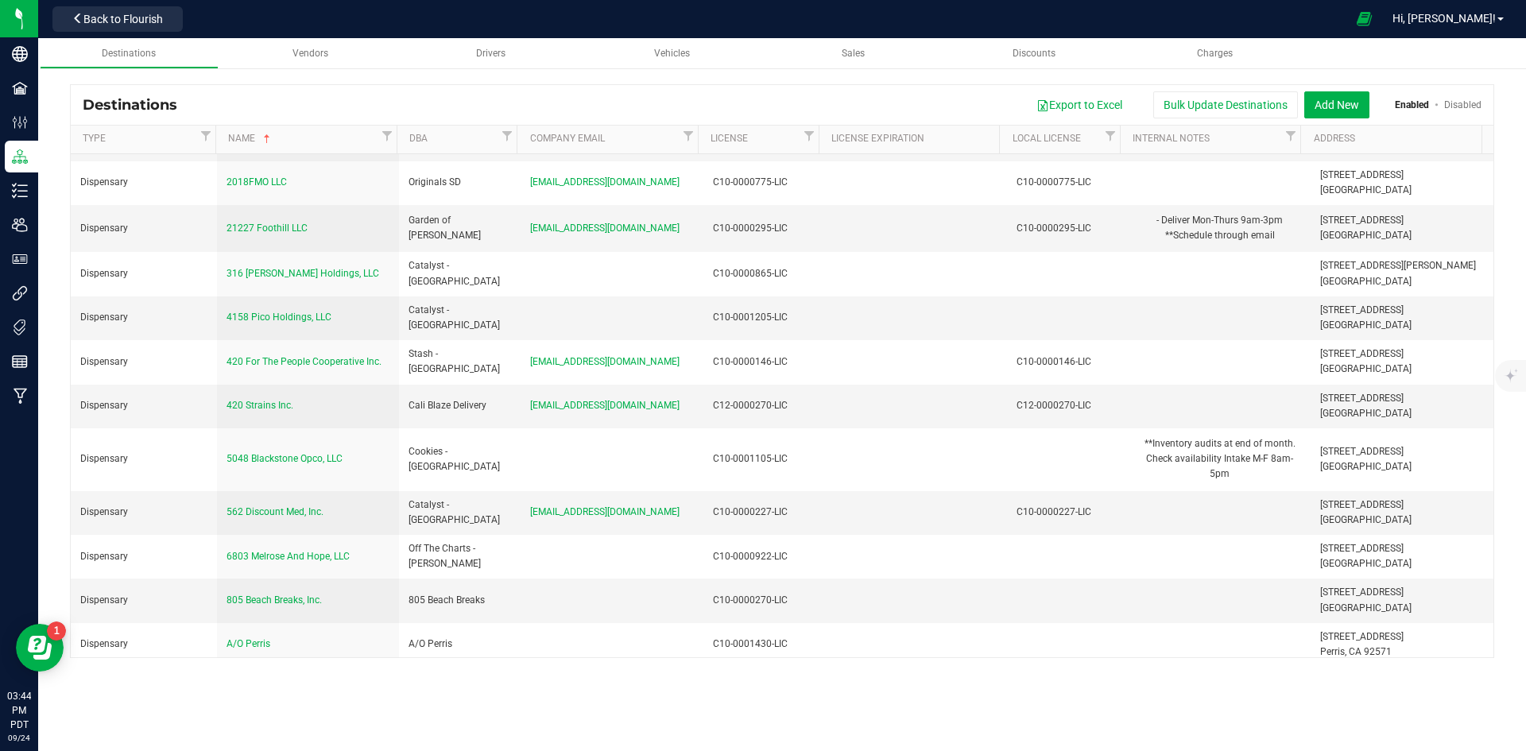
scroll to position [5044, 0]
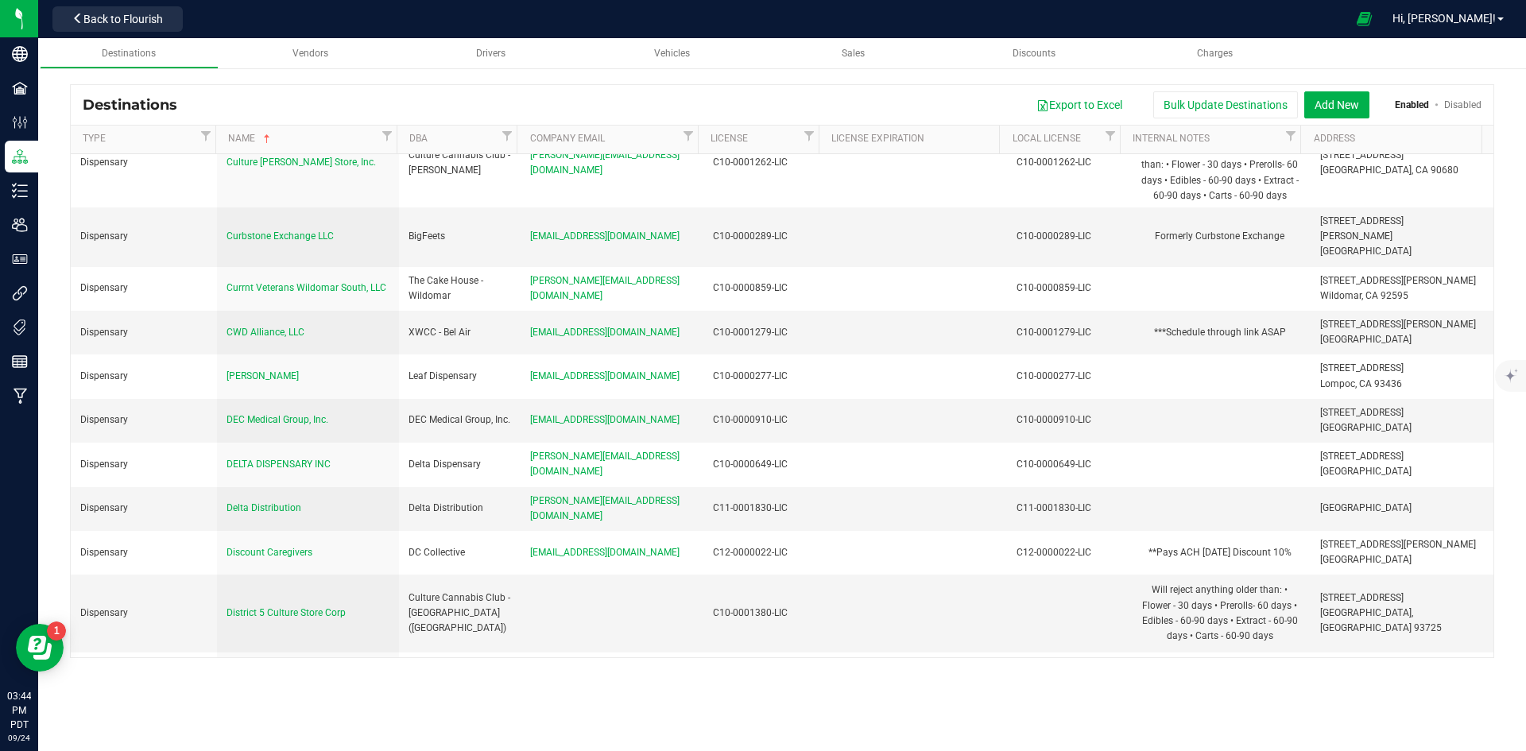
drag, startPoint x: 406, startPoint y: 609, endPoint x: 490, endPoint y: 608, distance: 83.5
click at [490, 745] on div "MJ Direct - El Cajon" at bounding box center [460, 752] width 103 height 15
copy div "MJ Direct - El Cajon"
